Goal: Information Seeking & Learning: Learn about a topic

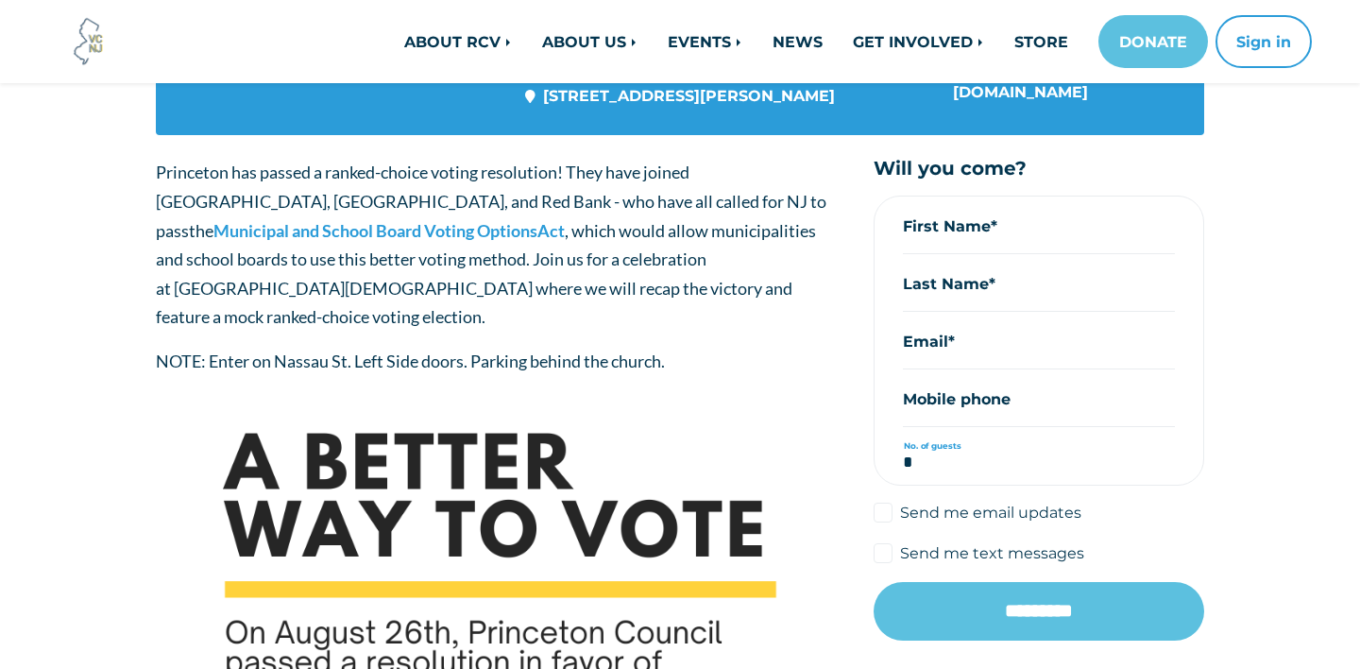
scroll to position [299, 0]
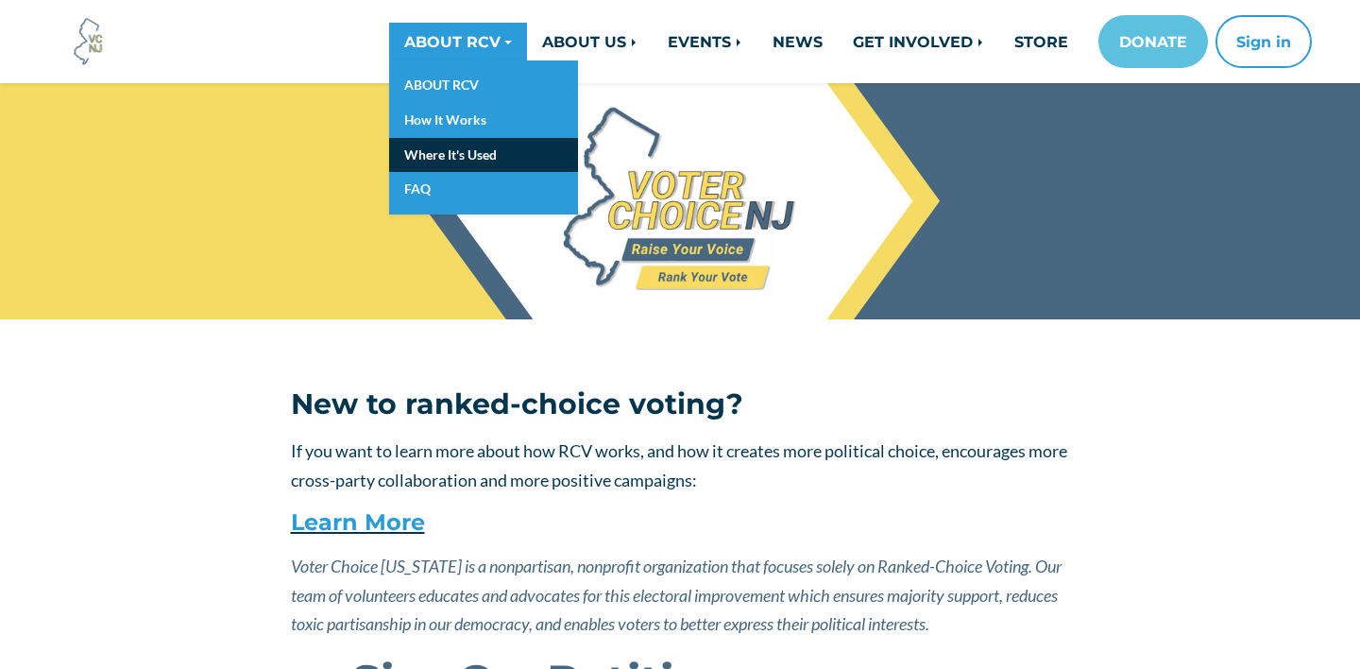
click at [453, 150] on link "Where It's Used" at bounding box center [483, 155] width 189 height 35
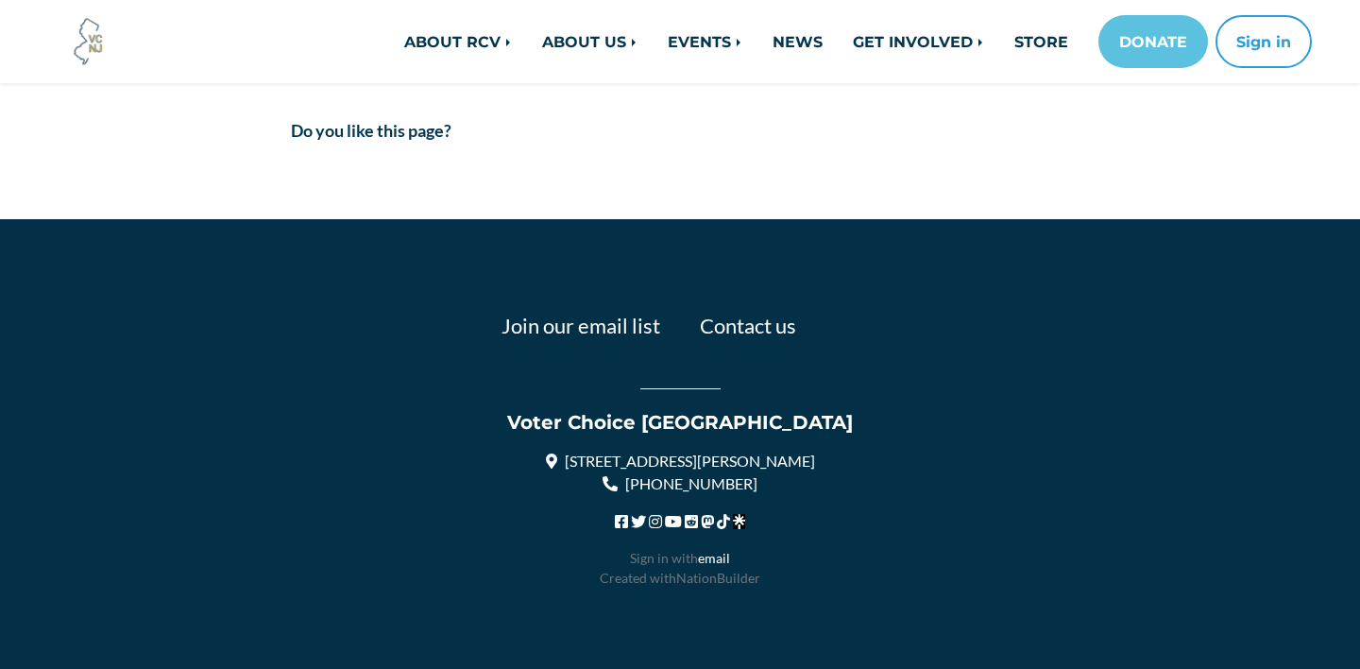
scroll to position [736, 0]
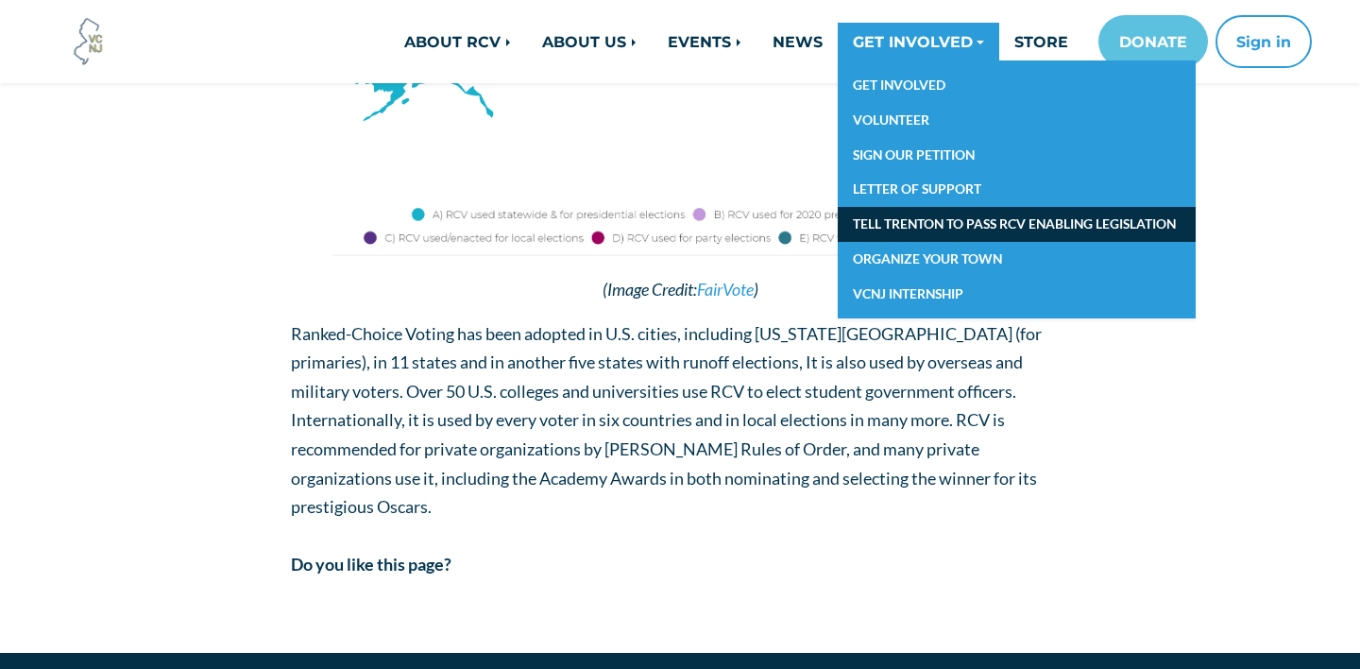
click at [901, 215] on link "TELL TRENTON TO PASS RCV ENABLING LEGISLATION" at bounding box center [1017, 224] width 358 height 35
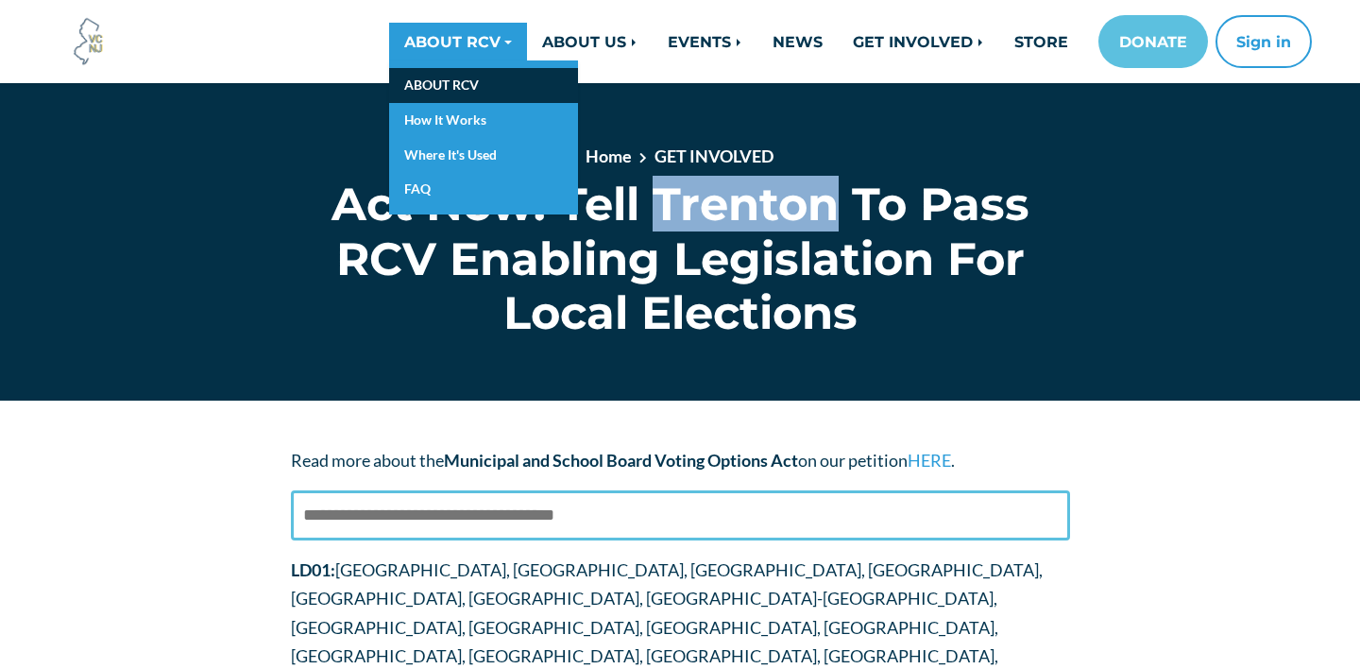
click at [443, 77] on link "ABOUT RCV" at bounding box center [483, 85] width 189 height 35
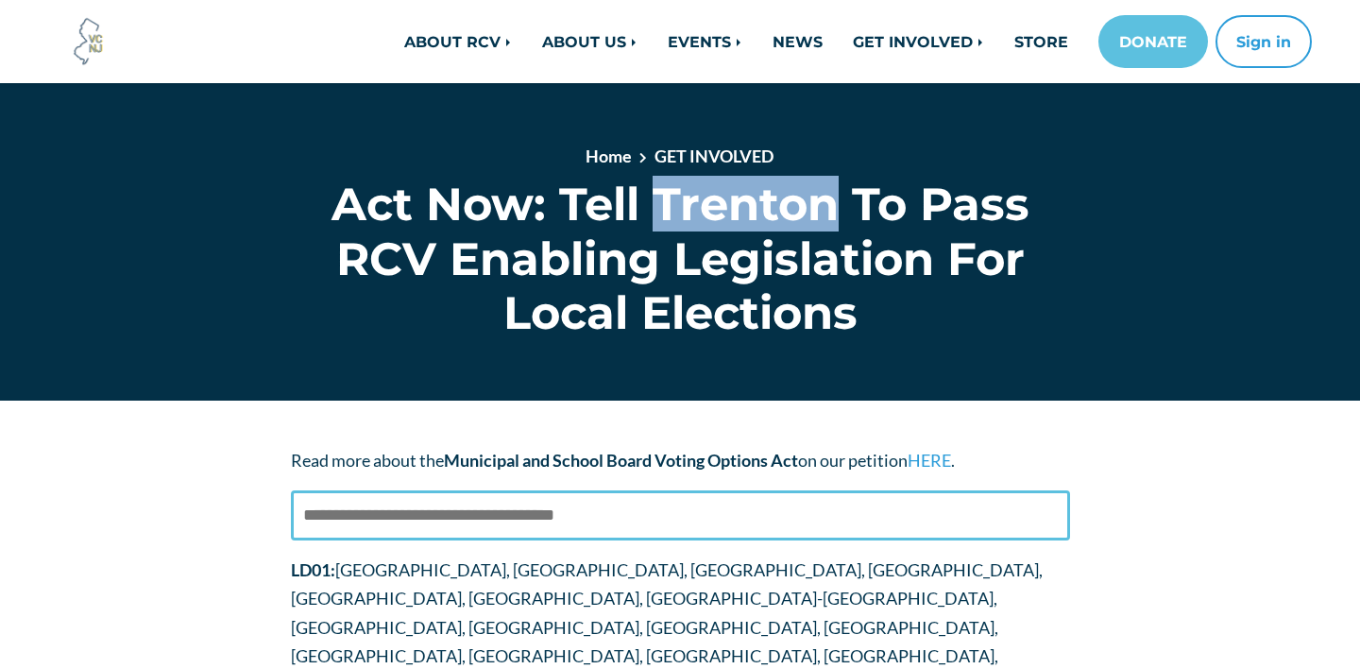
click at [74, 46] on img at bounding box center [88, 41] width 51 height 51
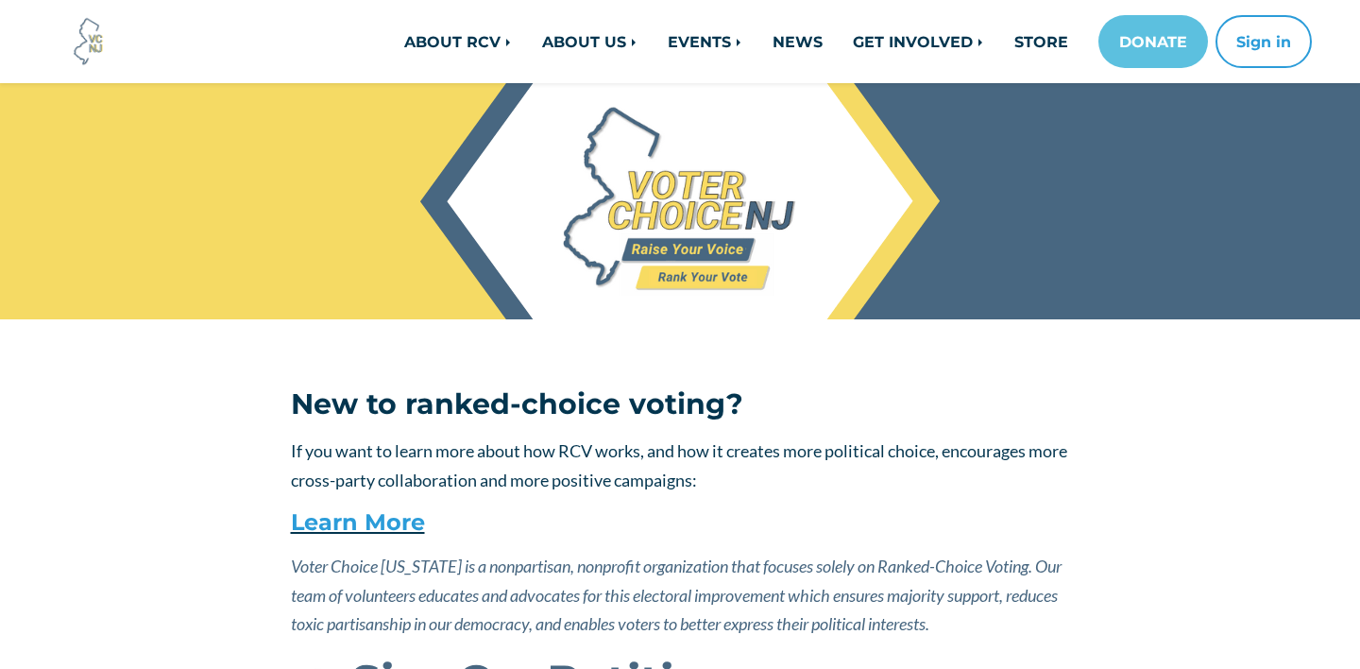
click at [337, 316] on div "Hero section" at bounding box center [680, 201] width 1360 height 236
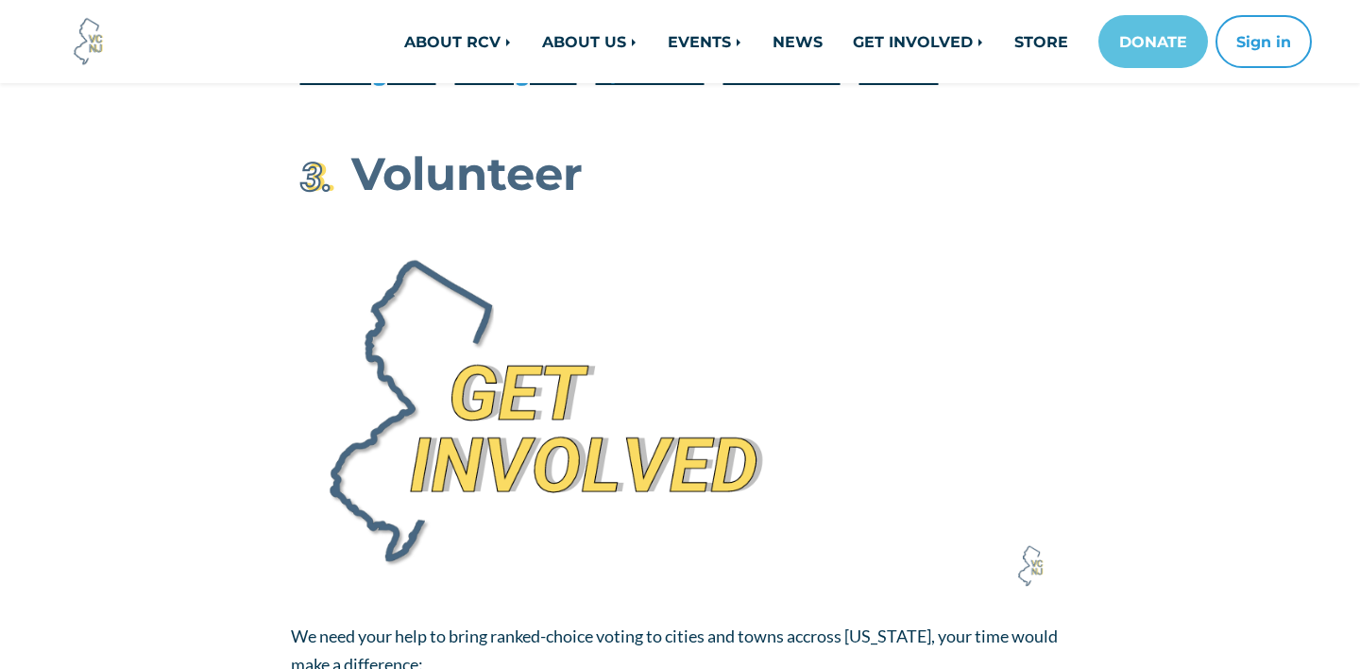
scroll to position [2356, 0]
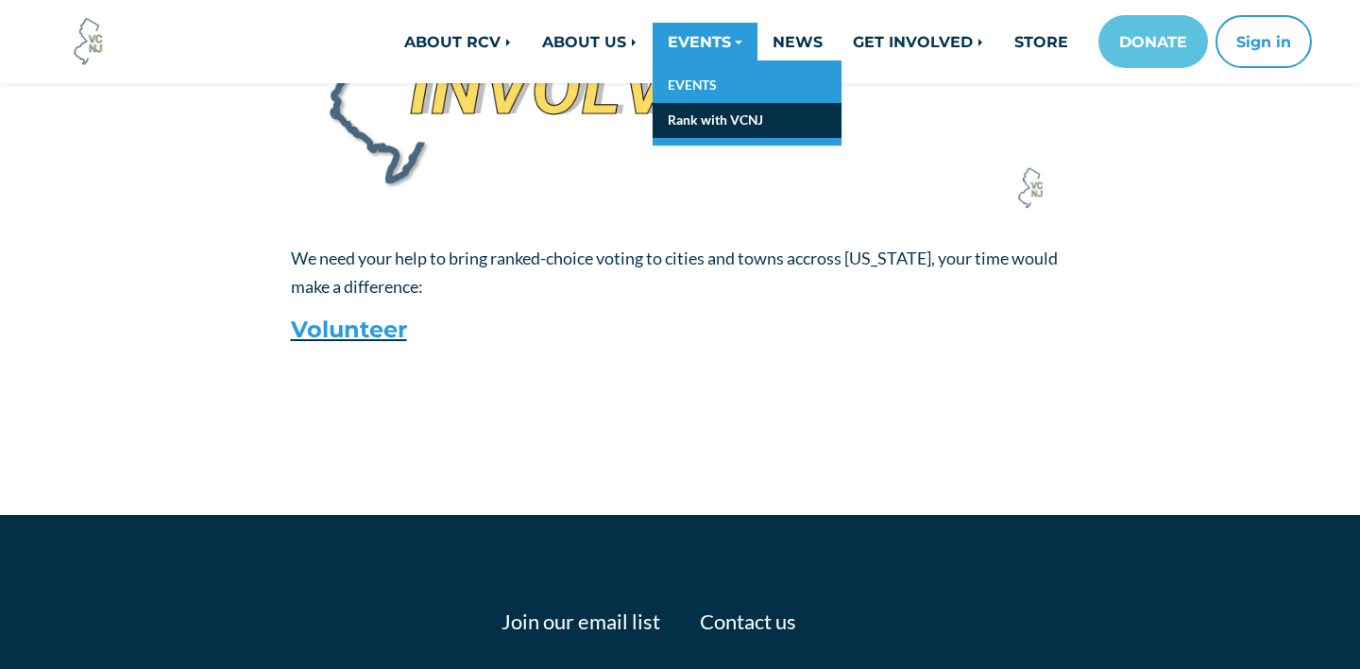
click at [706, 122] on link "Rank with VCNJ" at bounding box center [747, 120] width 189 height 35
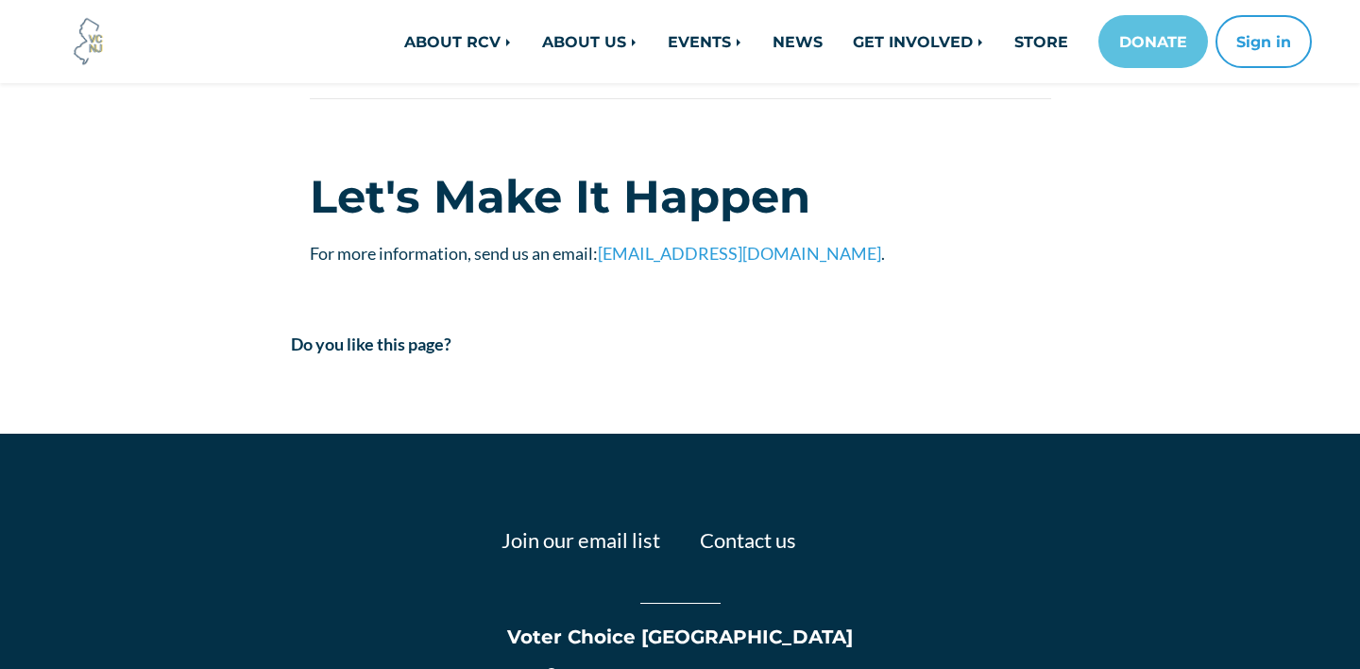
scroll to position [4094, 0]
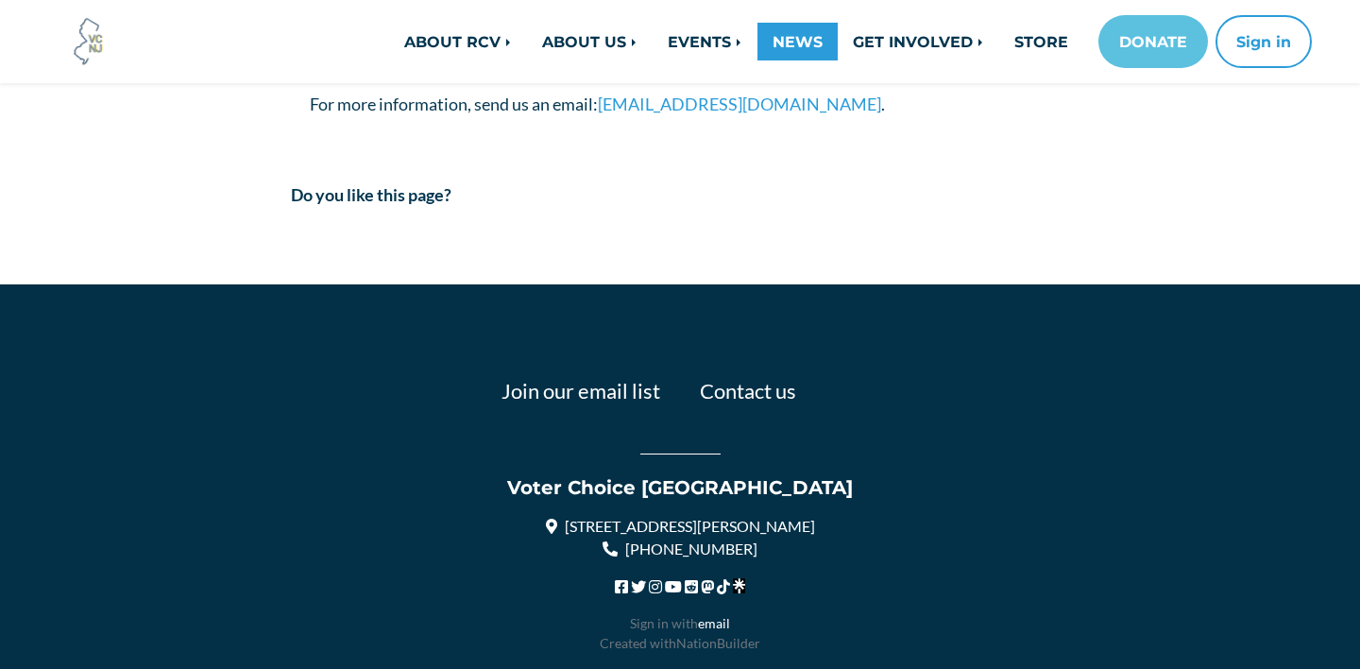
click at [808, 32] on link "NEWS" at bounding box center [798, 42] width 80 height 38
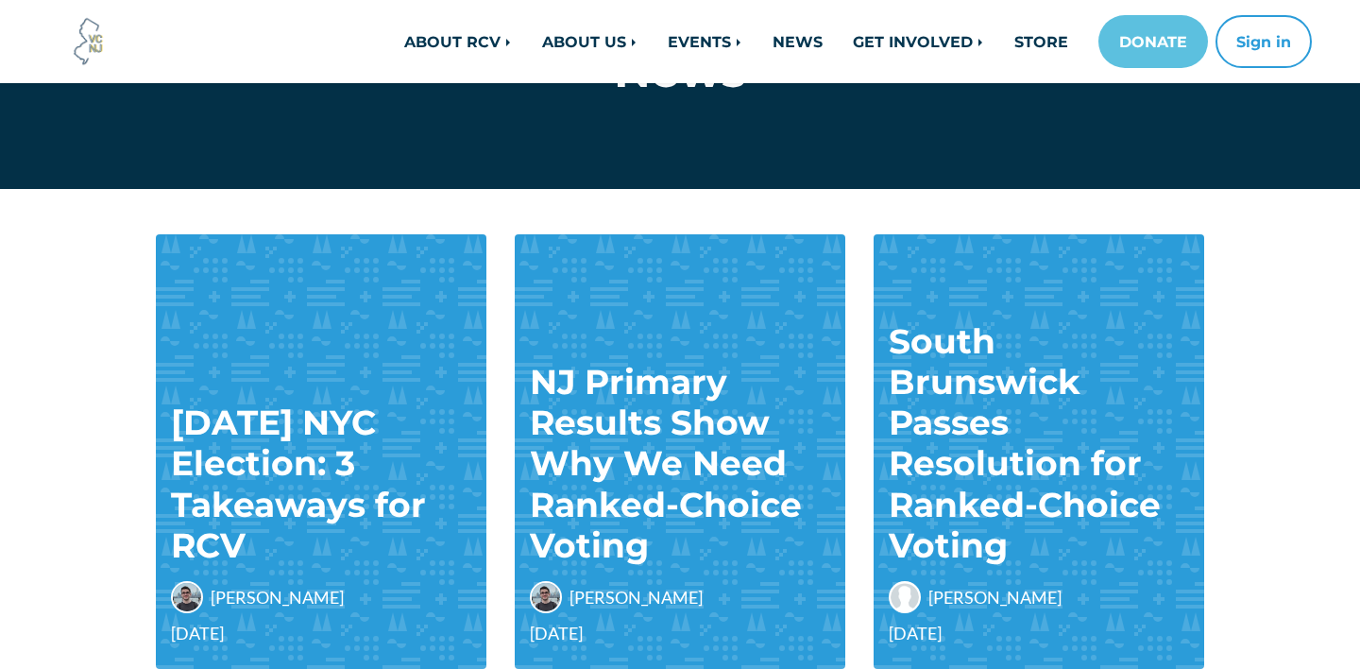
scroll to position [232, 0]
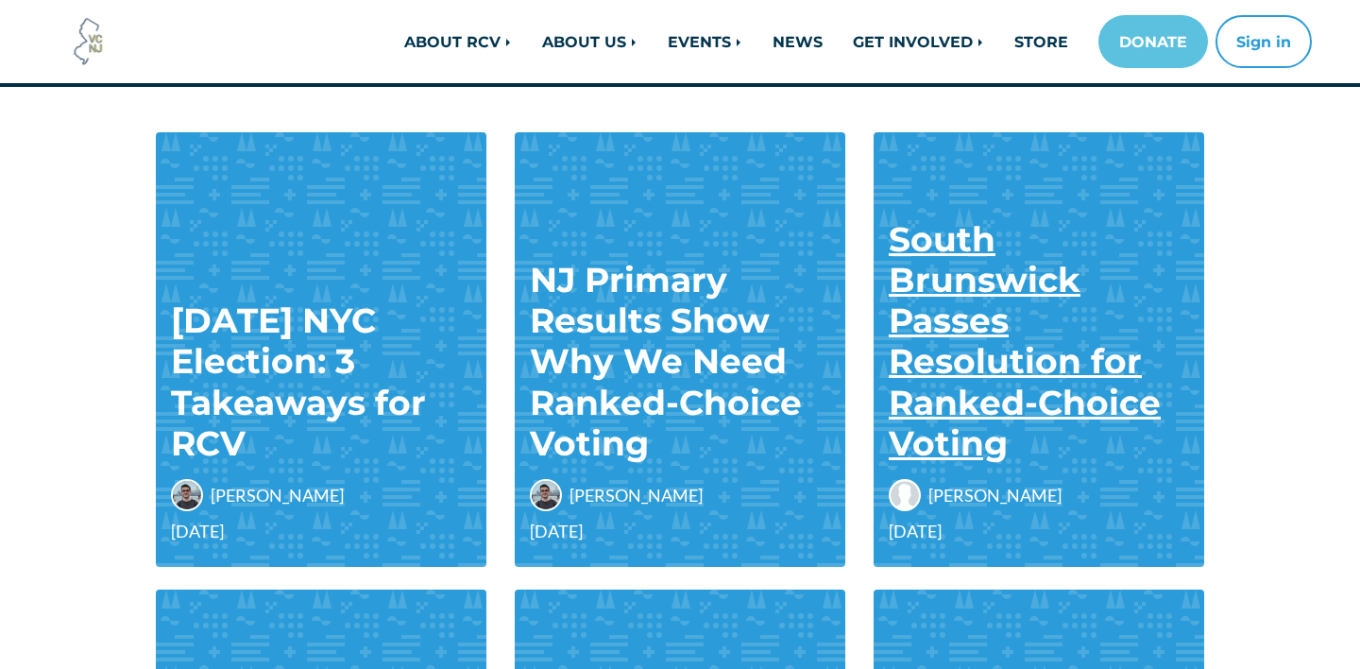
click at [948, 314] on link "South Brunswick Passes Resolution for Ranked-Choice Voting" at bounding box center [1025, 341] width 272 height 246
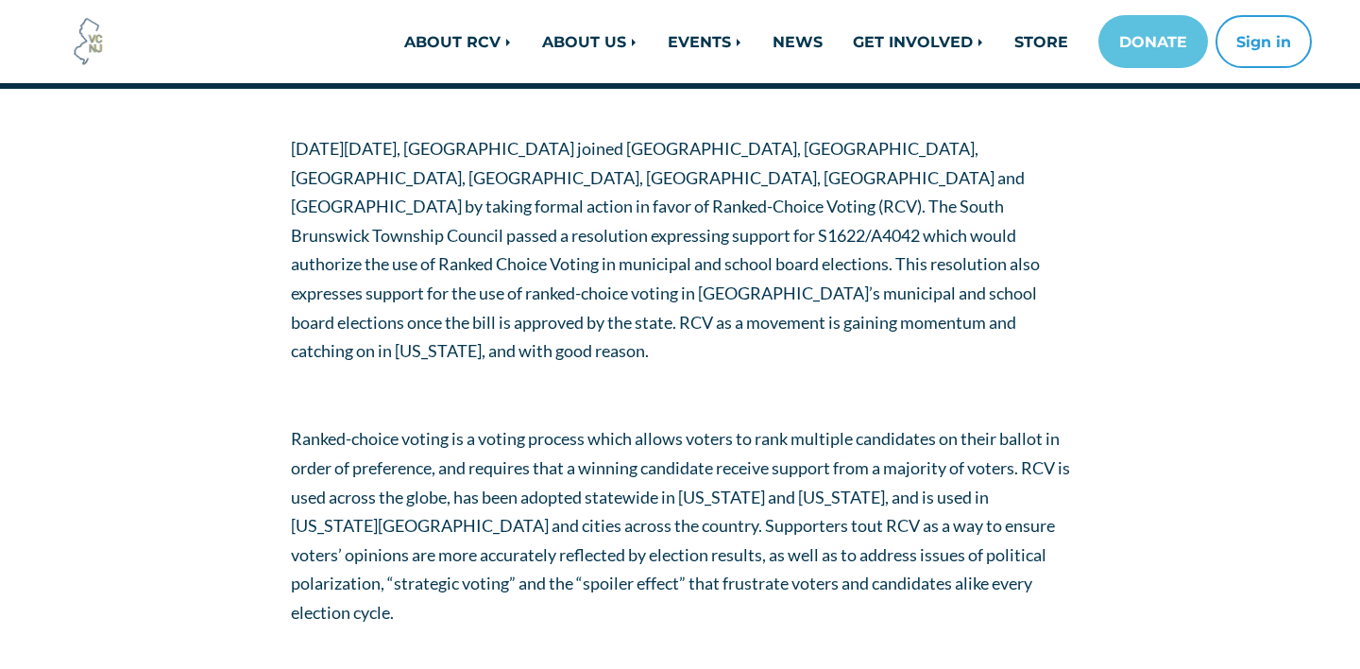
scroll to position [371, 0]
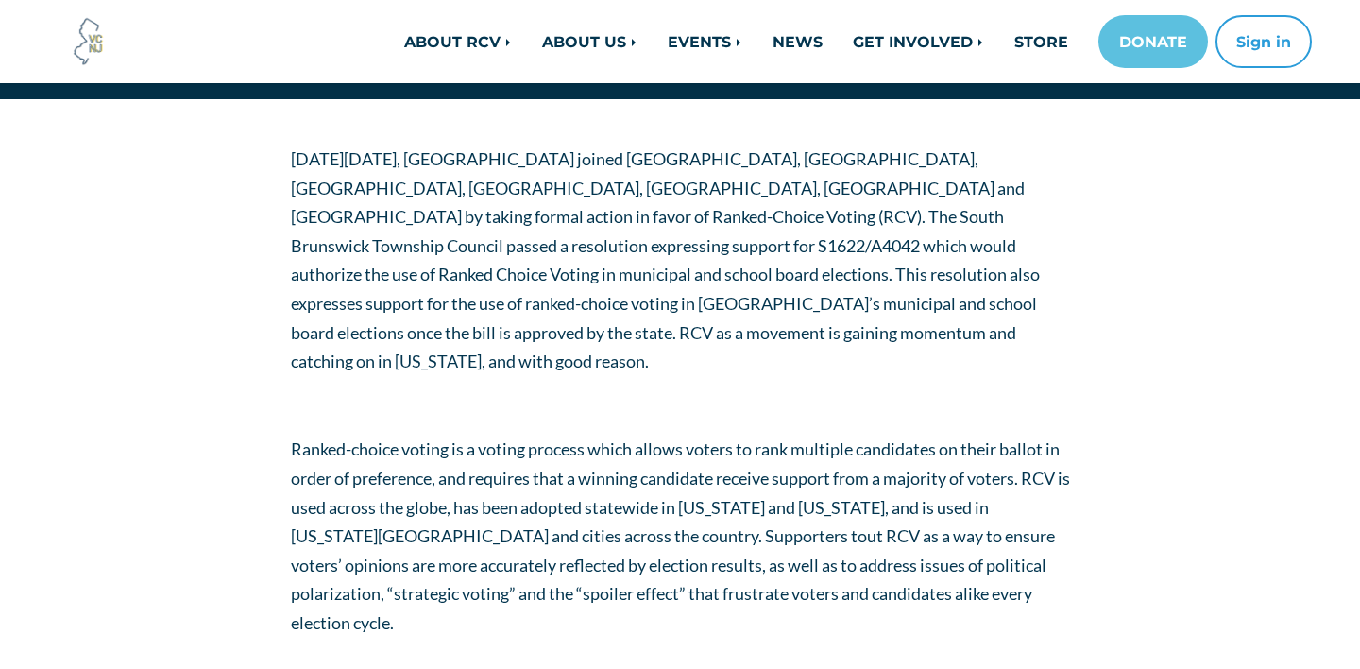
click at [414, 190] on span "[DATE][DATE], [GEOGRAPHIC_DATA] joined [GEOGRAPHIC_DATA], [GEOGRAPHIC_DATA], [G…" at bounding box center [665, 259] width 749 height 223
click at [414, 190] on span "On Wednesday, May 21st, South Brunswick joined Hoboken, Jersey City, Red Bank, …" at bounding box center [665, 259] width 749 height 223
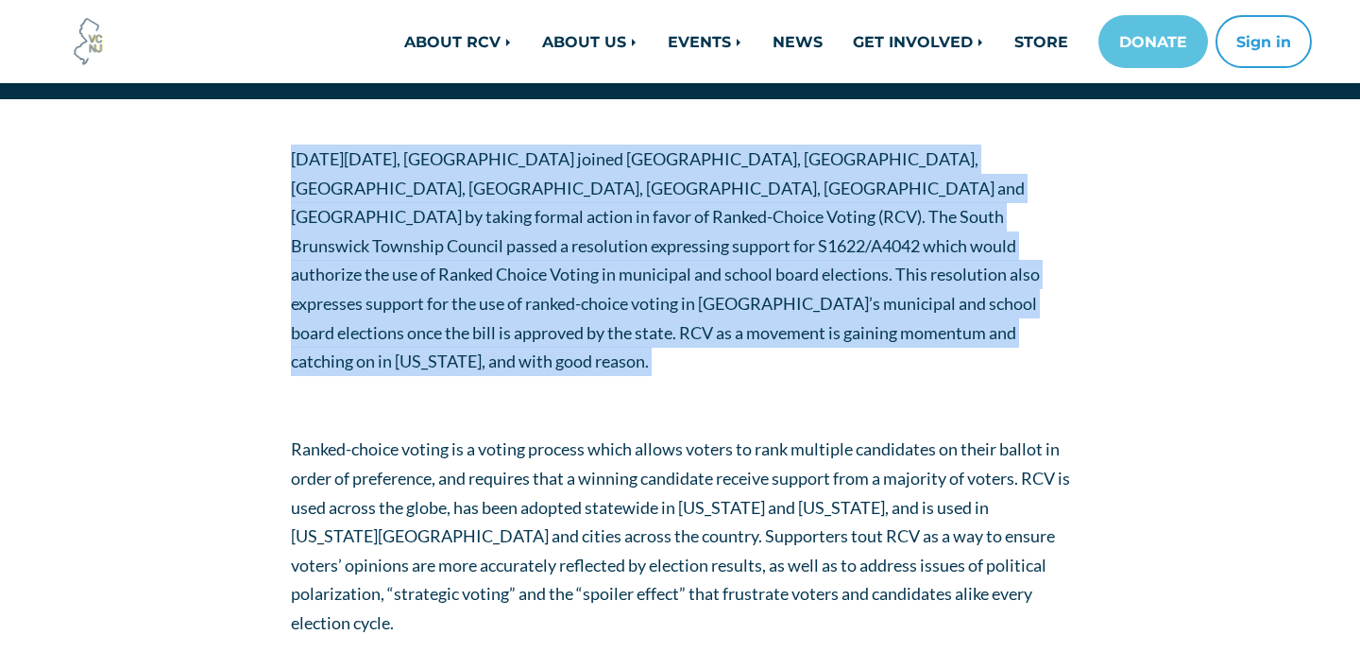
click at [414, 190] on span "On Wednesday, May 21st, South Brunswick joined Hoboken, Jersey City, Red Bank, …" at bounding box center [665, 259] width 749 height 223
click at [417, 207] on span "On Wednesday, May 21st, South Brunswick joined Hoboken, Jersey City, Red Bank, …" at bounding box center [665, 259] width 749 height 223
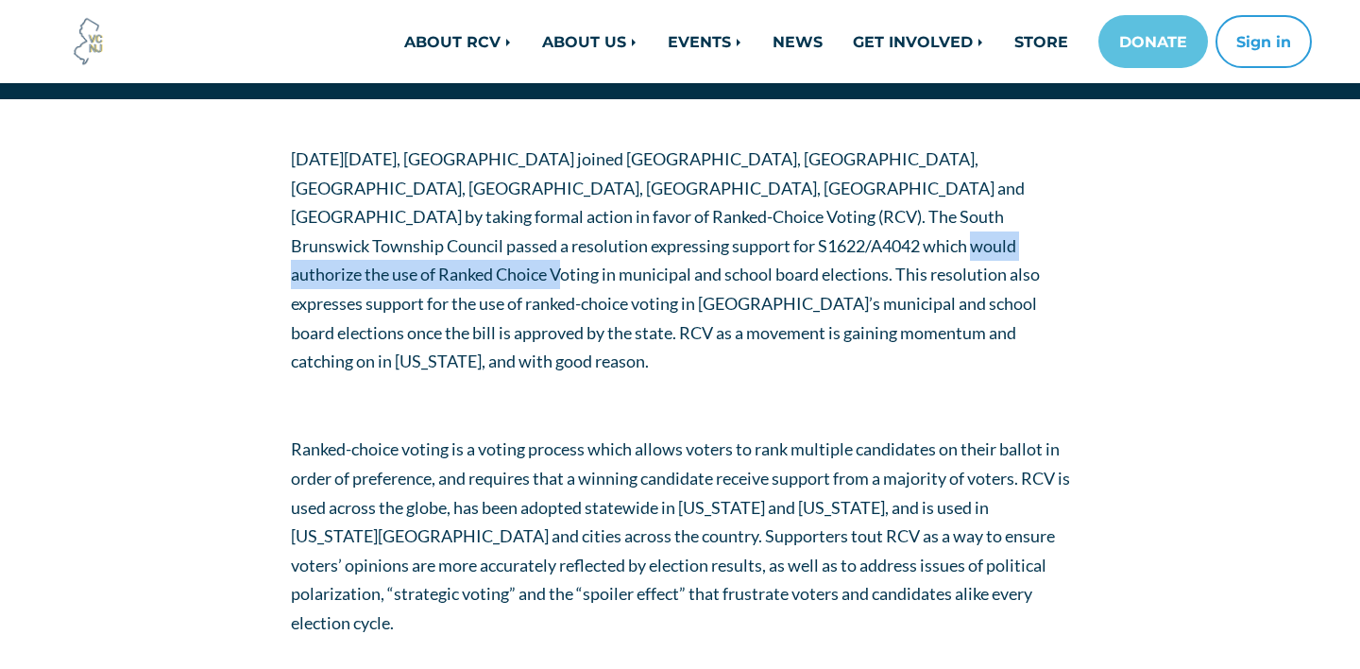
drag, startPoint x: 596, startPoint y: 248, endPoint x: 900, endPoint y: 246, distance: 304.2
click at [900, 246] on span "On Wednesday, May 21st, South Brunswick joined Hoboken, Jersey City, Red Bank, …" at bounding box center [665, 259] width 749 height 223
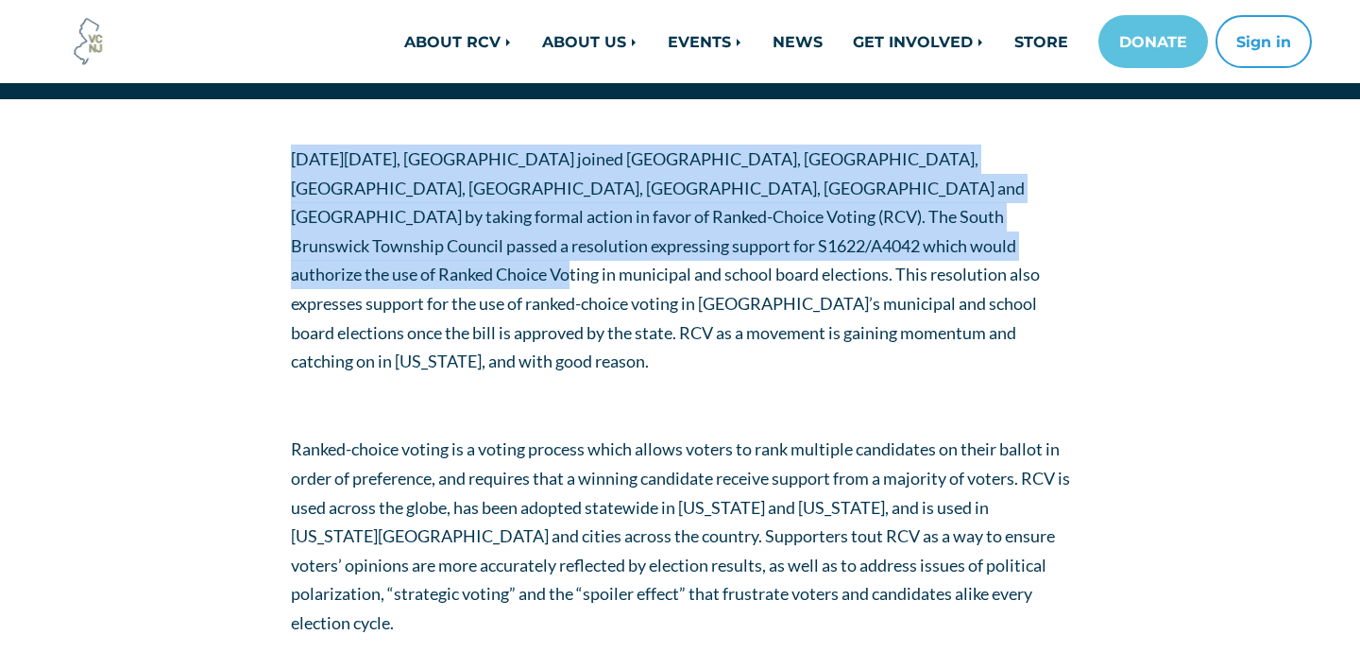
drag, startPoint x: 900, startPoint y: 246, endPoint x: 675, endPoint y: 137, distance: 250.6
click at [675, 137] on main "On Wednesday, May 21st, South Brunswick joined Hoboken, Jersey City, Red Bank, …" at bounding box center [680, 591] width 1360 height 939
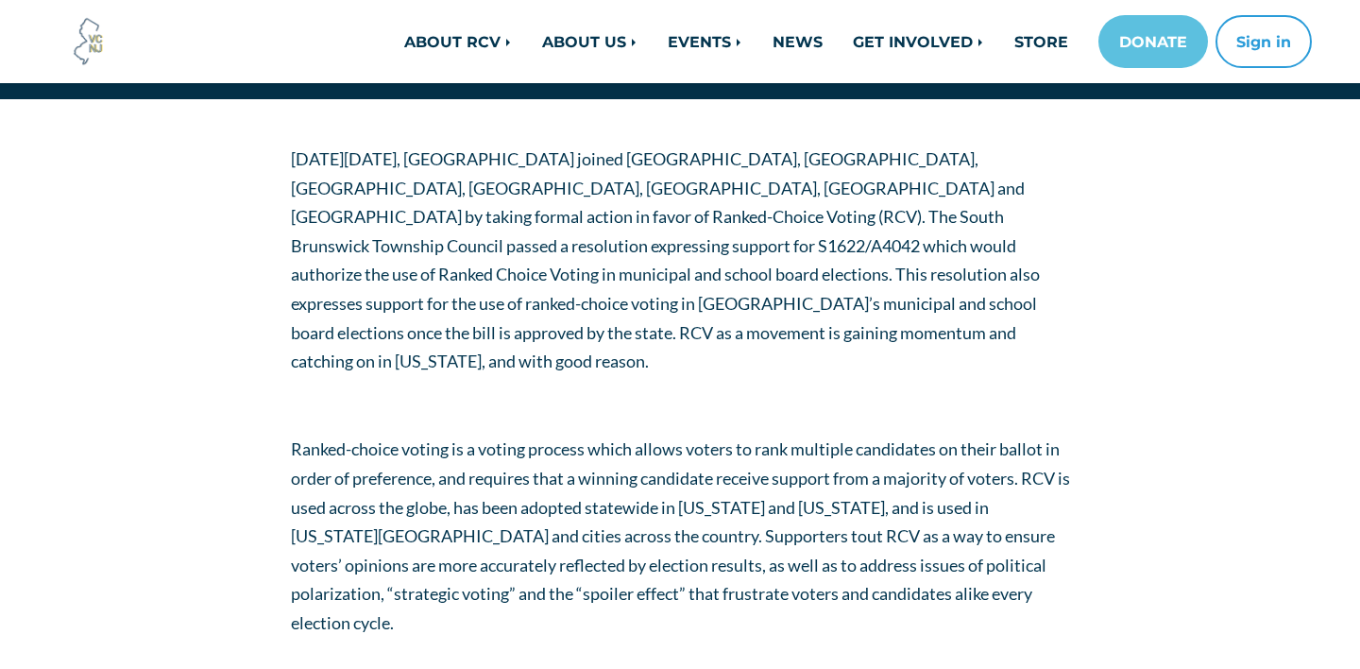
click at [718, 233] on p "On Wednesday, May 21st, South Brunswick joined Hoboken, Jersey City, Red Bank, …" at bounding box center [680, 260] width 779 height 231
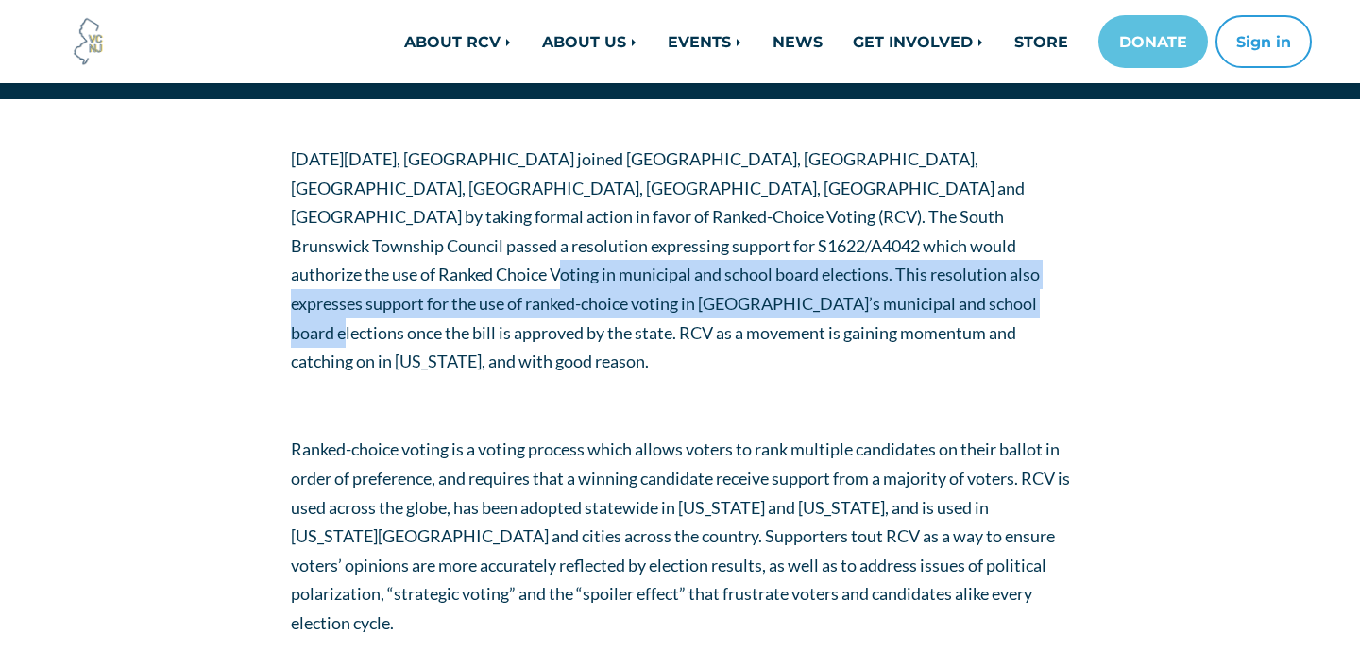
drag, startPoint x: 897, startPoint y: 246, endPoint x: 633, endPoint y: 300, distance: 270.1
click at [633, 300] on span "On Wednesday, May 21st, South Brunswick joined Hoboken, Jersey City, Red Bank, …" at bounding box center [665, 259] width 749 height 223
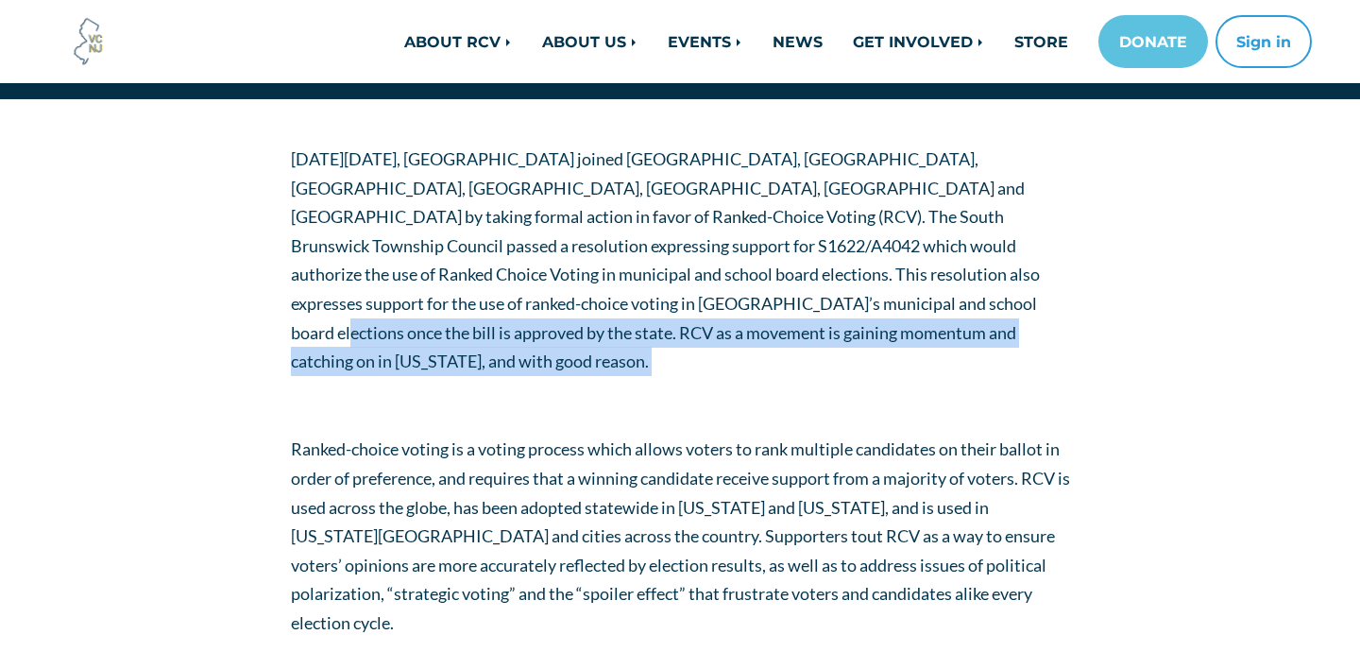
drag, startPoint x: 640, startPoint y: 302, endPoint x: 699, endPoint y: 356, distance: 79.6
click at [699, 356] on div "On Wednesday, May 21st, South Brunswick joined Hoboken, Jersey City, Red Bank, …" at bounding box center [680, 537] width 779 height 784
click at [689, 311] on span "On Wednesday, May 21st, South Brunswick joined Hoboken, Jersey City, Red Bank, …" at bounding box center [665, 259] width 749 height 223
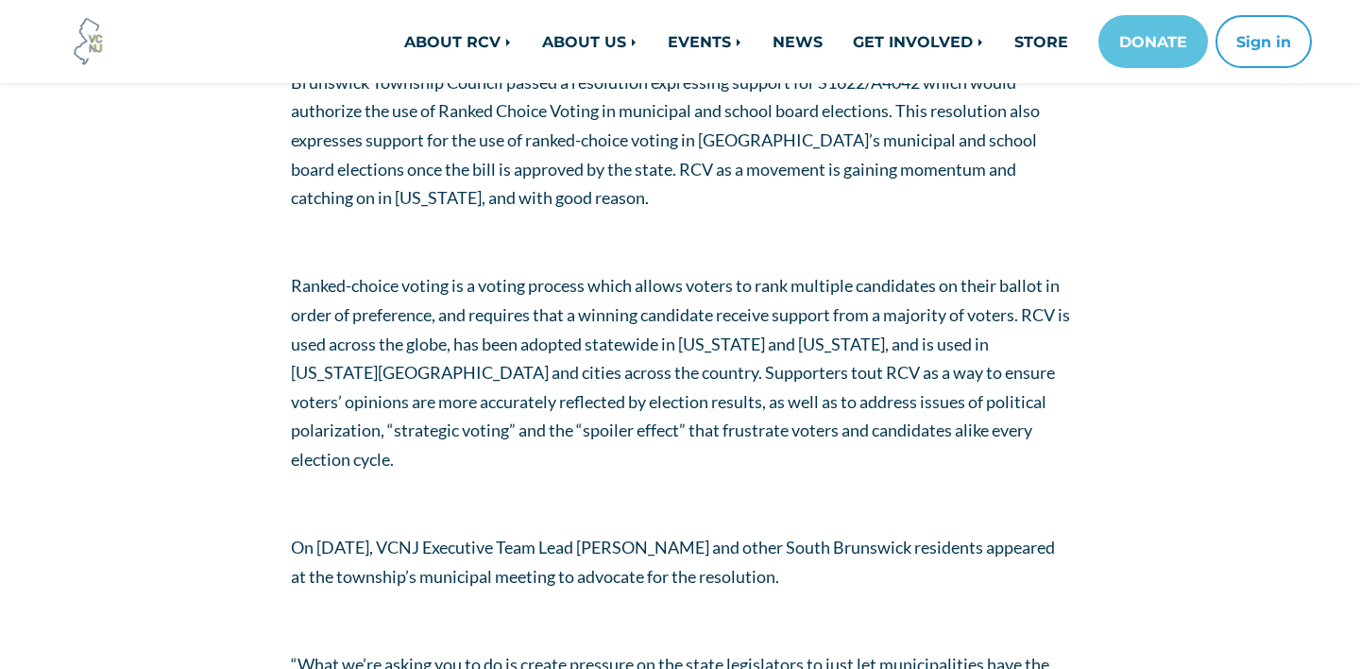
scroll to position [537, 0]
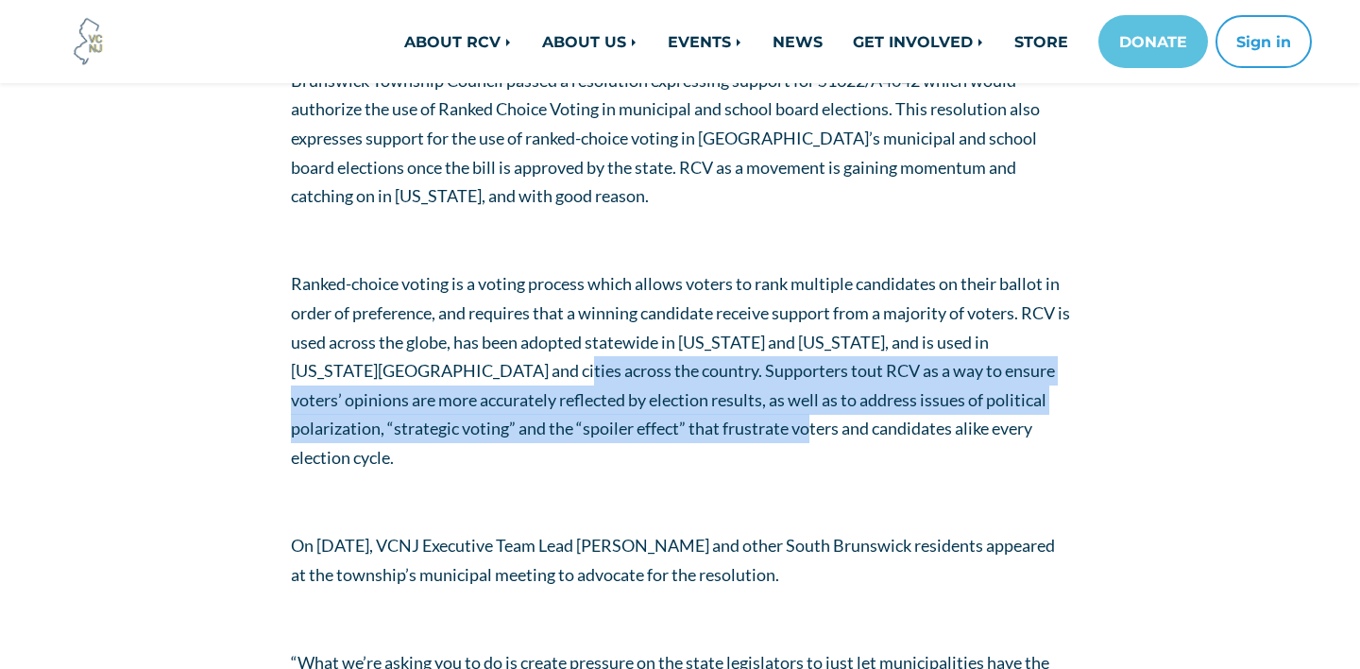
drag, startPoint x: 499, startPoint y: 343, endPoint x: 802, endPoint y: 411, distance: 310.8
click at [804, 411] on p "Ranked-choice voting is a voting process which allows voters to rank multiple c…" at bounding box center [680, 370] width 779 height 202
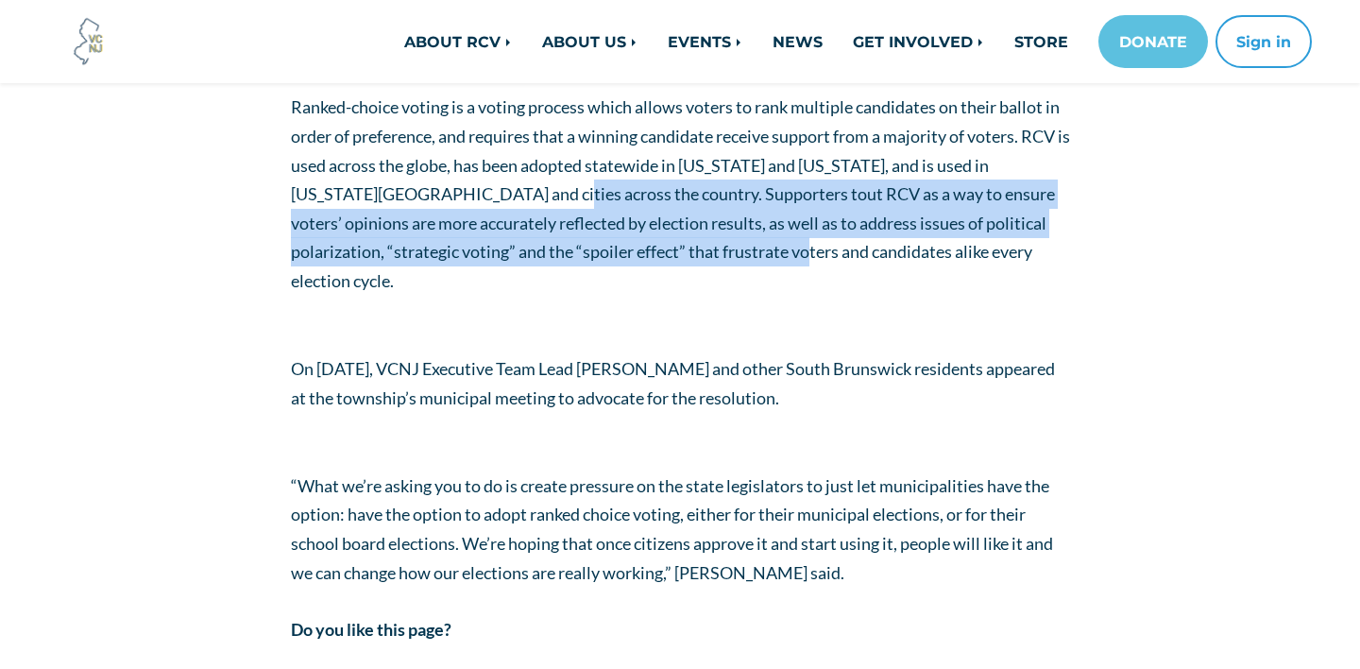
scroll to position [784, 0]
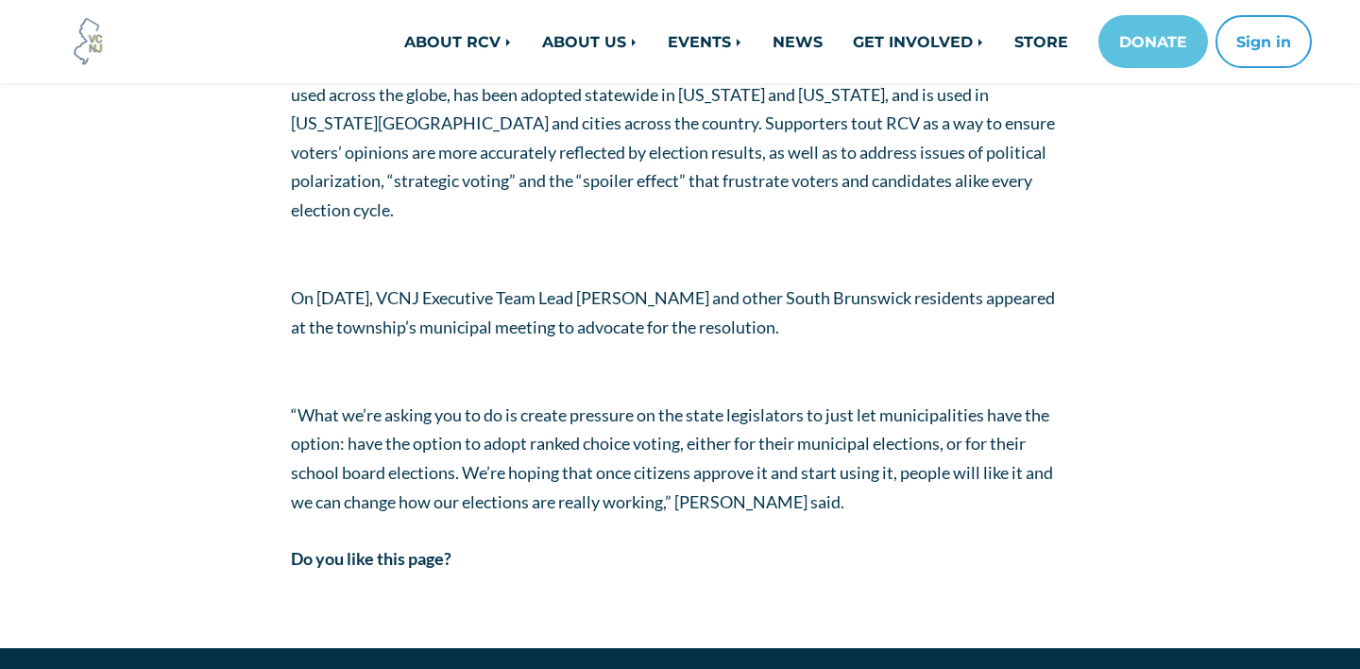
click at [774, 409] on span "“What we’re asking you to do is create pressure on the state legislators to jus…" at bounding box center [672, 458] width 762 height 108
click at [773, 409] on span "“What we’re asking you to do is create pressure on the state legislators to jus…" at bounding box center [672, 458] width 762 height 108
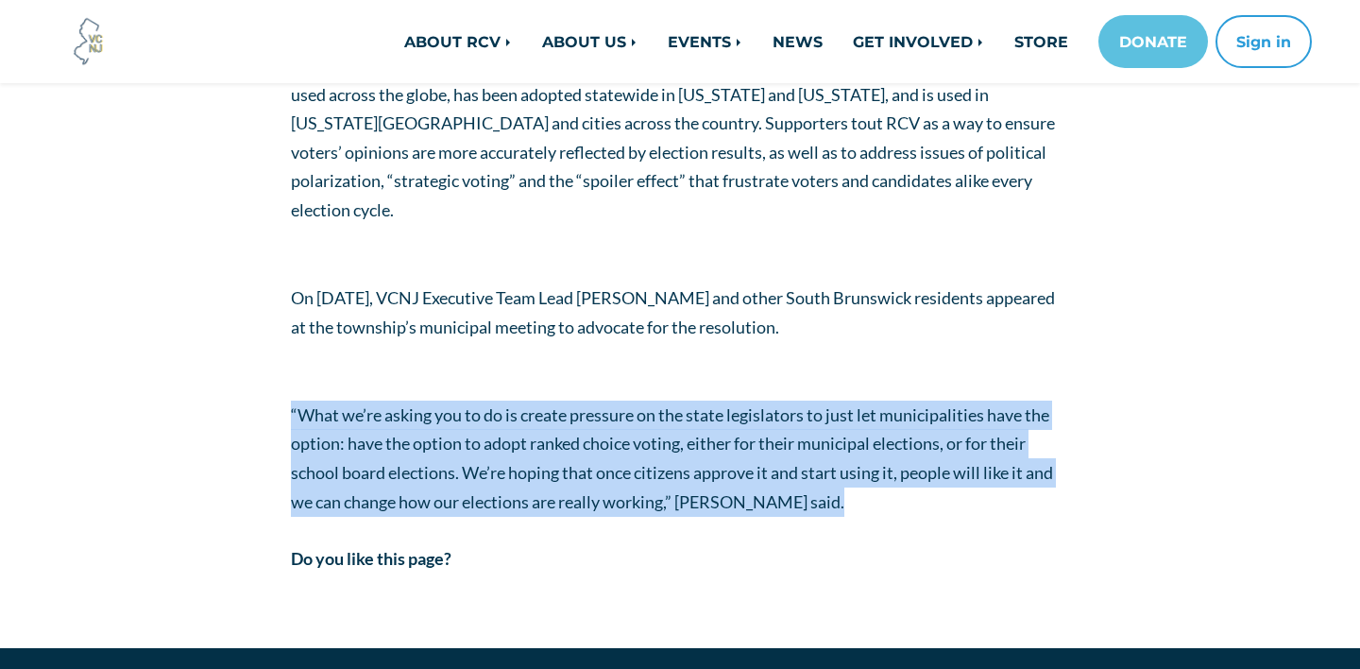
click at [773, 409] on span "“What we’re asking you to do is create pressure on the state legislators to jus…" at bounding box center [672, 458] width 762 height 108
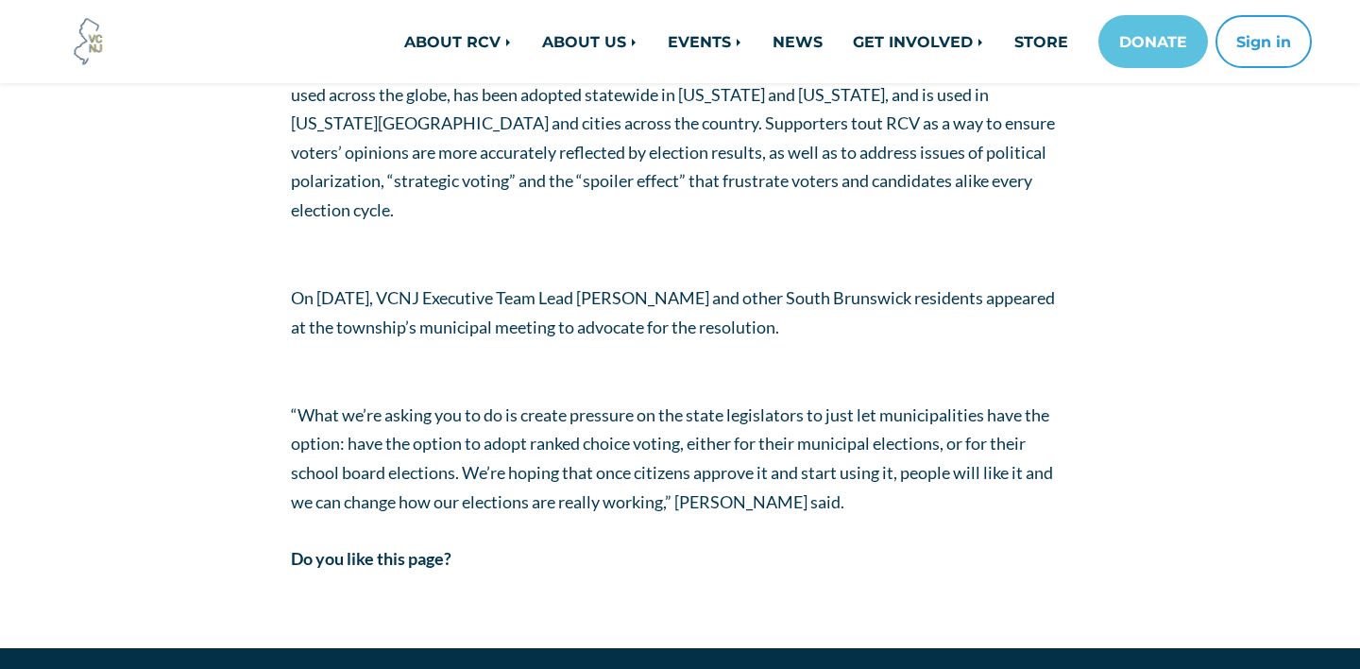
click at [474, 288] on div "On Wednesday, May 21st, South Brunswick joined Hoboken, Jersey City, Red Bank, …" at bounding box center [680, 124] width 779 height 784
